Goal: Transaction & Acquisition: Book appointment/travel/reservation

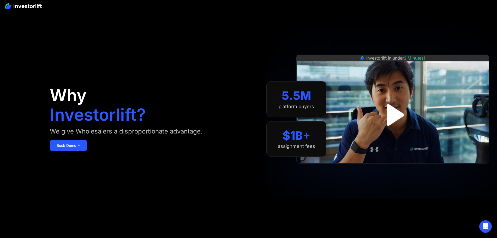
click at [402, 113] on img "open lightbox" at bounding box center [392, 114] width 39 height 39
click at [87, 151] on link "Book Demo ➢" at bounding box center [68, 145] width 37 height 11
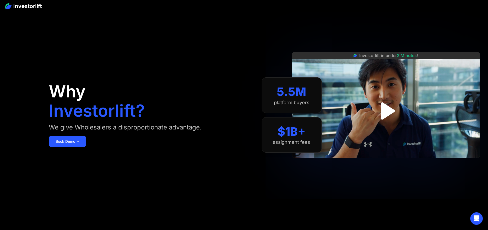
click at [386, 112] on img "open lightbox" at bounding box center [385, 110] width 31 height 31
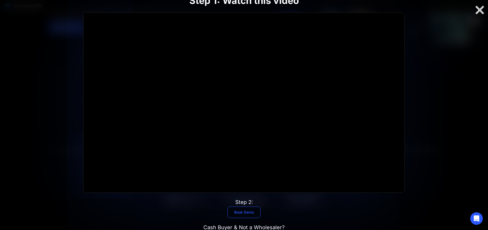
scroll to position [157, 0]
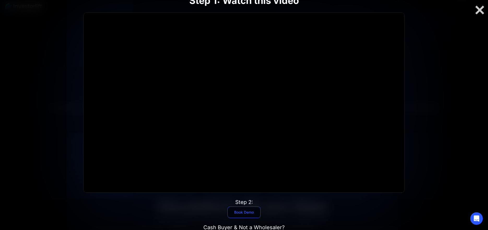
click at [242, 211] on link "Book Demo" at bounding box center [243, 212] width 33 height 11
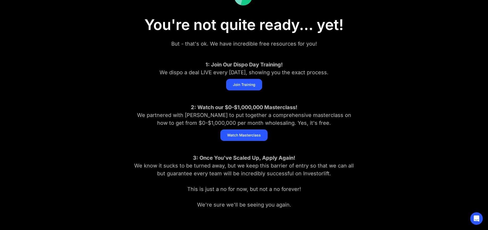
scroll to position [52, 0]
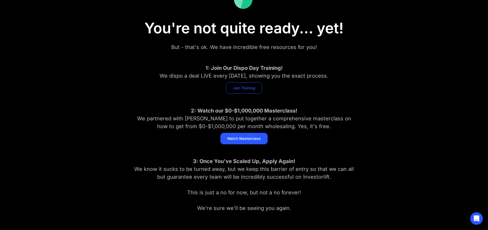
click at [243, 87] on link "Join Training" at bounding box center [244, 87] width 36 height 11
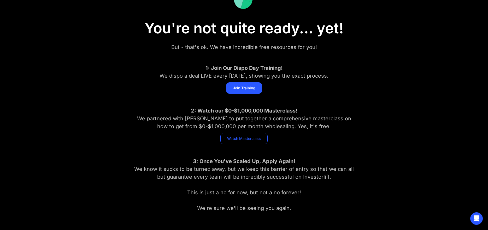
click at [248, 138] on link "Watch Masterclass" at bounding box center [243, 138] width 47 height 11
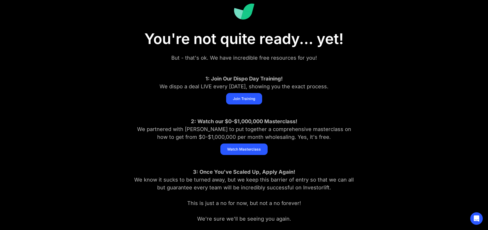
scroll to position [108, 0]
